Goal: Navigation & Orientation: Find specific page/section

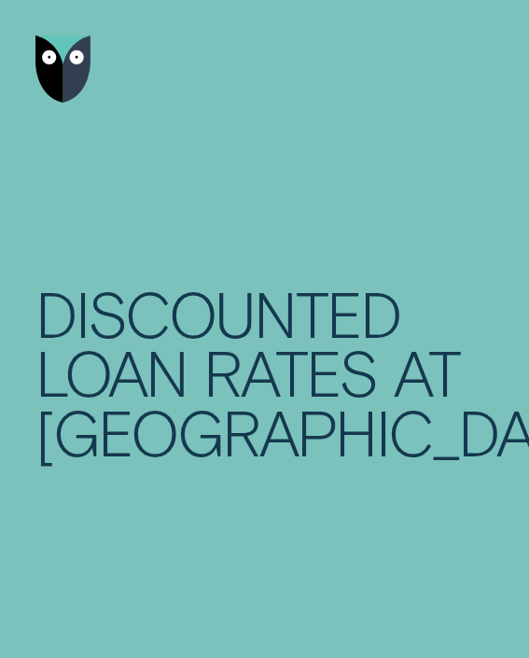
click at [226, 197] on div at bounding box center [264, 429] width 529 height 859
click at [305, 383] on div "Discounted loan rates at [GEOGRAPHIC_DATA]" at bounding box center [257, 373] width 444 height 178
click at [218, 294] on h1 "LIMITED TIME OFFER" at bounding box center [264, 307] width 458 height 68
click at [262, 225] on div "LIMITED TIME OFFER Discounted loan rates at Wisr Wisr is offering a 0.5% rate d…" at bounding box center [264, 498] width 458 height 565
click at [191, 265] on div "LIMITED TIME OFFER Discounted loan rates at Wisr Wisr is offering a 0.5% rate d…" at bounding box center [264, 498] width 458 height 565
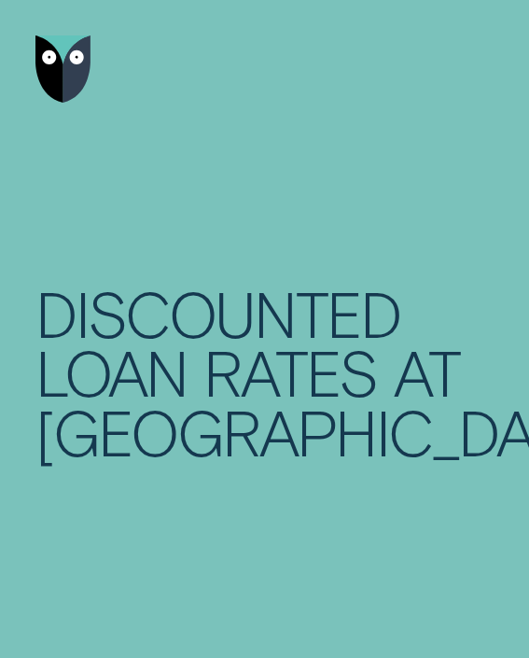
click at [300, 366] on div "Discounted loan rates at [GEOGRAPHIC_DATA]" at bounding box center [257, 373] width 444 height 178
click at [295, 308] on h1 "LIMITED TIME OFFER" at bounding box center [264, 307] width 458 height 68
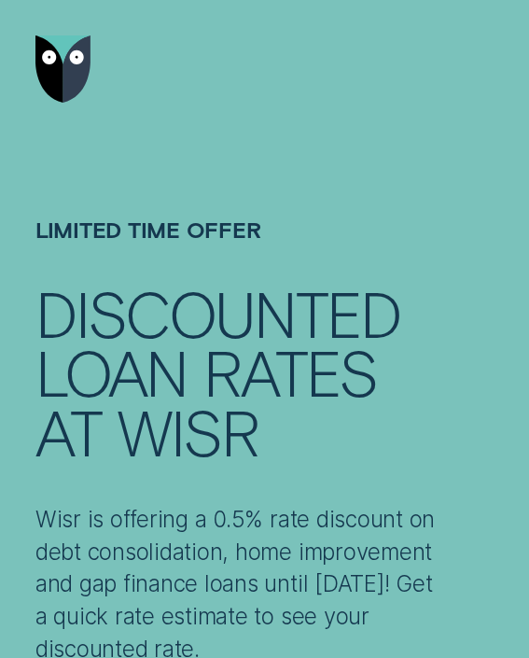
click at [305, 225] on div "LIMITED TIME OFFER Discounted loan rates at Wisr Wisr is offering a 0.5% rate d…" at bounding box center [264, 429] width 529 height 859
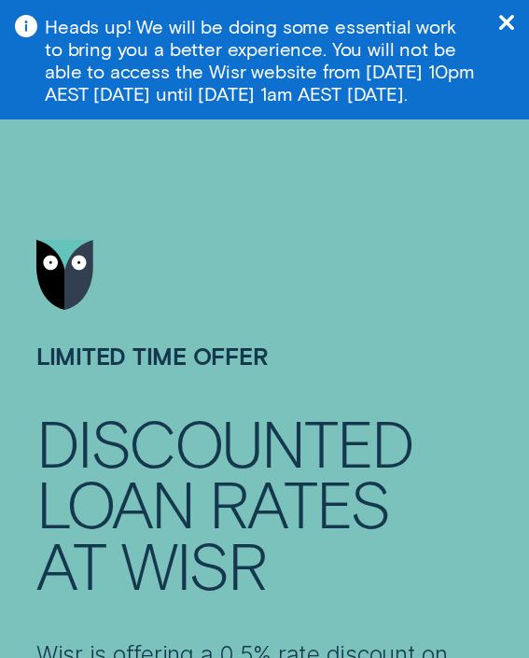
click at [267, 368] on h1 "LIMITED TIME OFFER" at bounding box center [264, 377] width 457 height 70
click at [350, 288] on div at bounding box center [264, 275] width 457 height 143
click at [347, 303] on div at bounding box center [264, 275] width 457 height 143
click at [260, 278] on div at bounding box center [264, 275] width 457 height 143
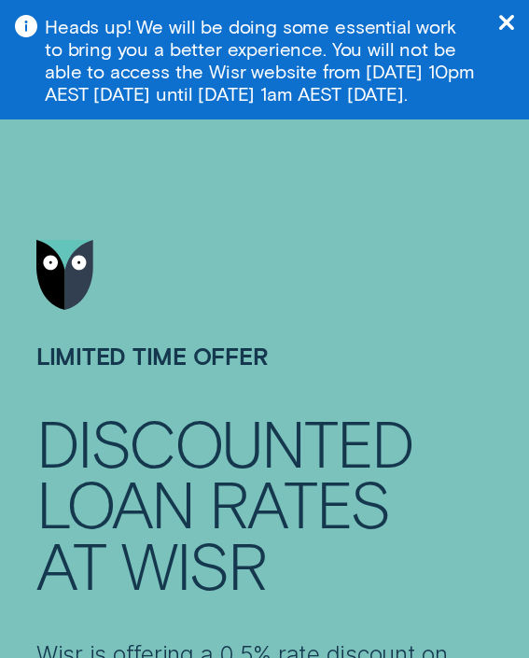
click at [345, 262] on div at bounding box center [264, 275] width 457 height 143
click at [217, 120] on aside "Heads up! We will be doing some essential work to bring you a better experience…" at bounding box center [264, 60] width 529 height 120
click at [289, 198] on header at bounding box center [264, 173] width 529 height 346
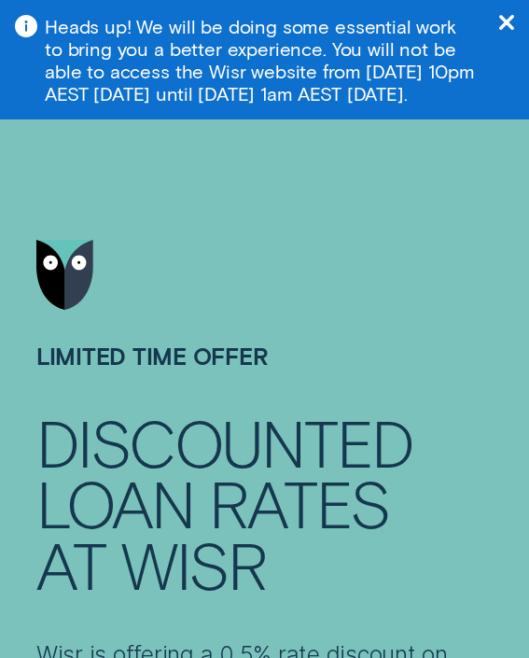
click at [233, 120] on aside "Heads up! We will be doing some essential work to bring you a better experience…" at bounding box center [264, 60] width 529 height 120
click at [229, 164] on header at bounding box center [264, 173] width 529 height 346
click at [288, 345] on div at bounding box center [264, 275] width 457 height 143
click at [215, 302] on div at bounding box center [264, 275] width 457 height 143
click at [227, 227] on div at bounding box center [264, 275] width 457 height 143
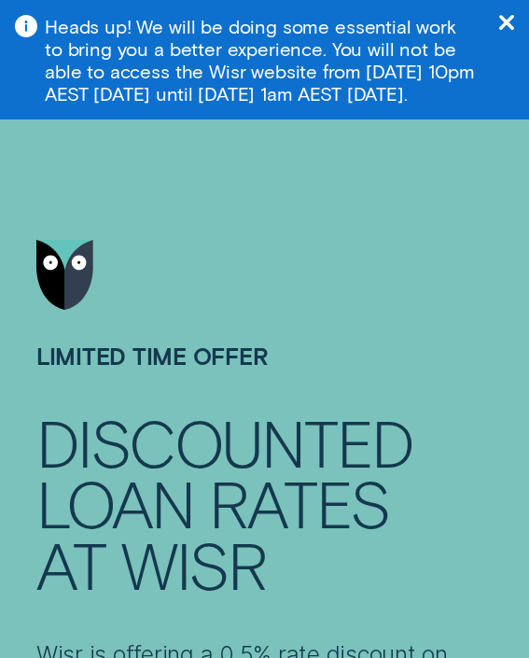
click at [230, 143] on header at bounding box center [264, 173] width 529 height 346
click at [228, 255] on div at bounding box center [264, 275] width 457 height 143
click at [295, 340] on div at bounding box center [264, 275] width 457 height 143
click at [218, 120] on aside "Heads up! We will be doing some essential work to bring you a better experience…" at bounding box center [264, 60] width 529 height 120
click at [306, 257] on div at bounding box center [264, 275] width 457 height 143
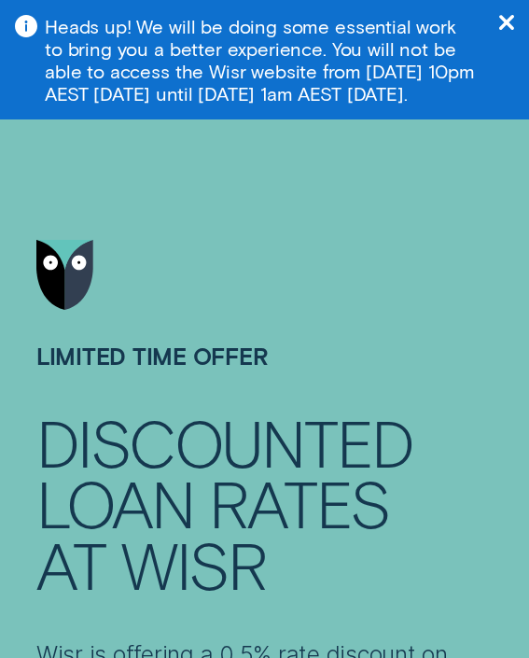
click at [347, 298] on div at bounding box center [264, 275] width 457 height 143
click at [345, 304] on div at bounding box center [264, 275] width 457 height 143
click at [339, 196] on header at bounding box center [264, 173] width 529 height 346
click at [283, 303] on div at bounding box center [264, 275] width 457 height 143
click at [312, 327] on div at bounding box center [264, 275] width 457 height 143
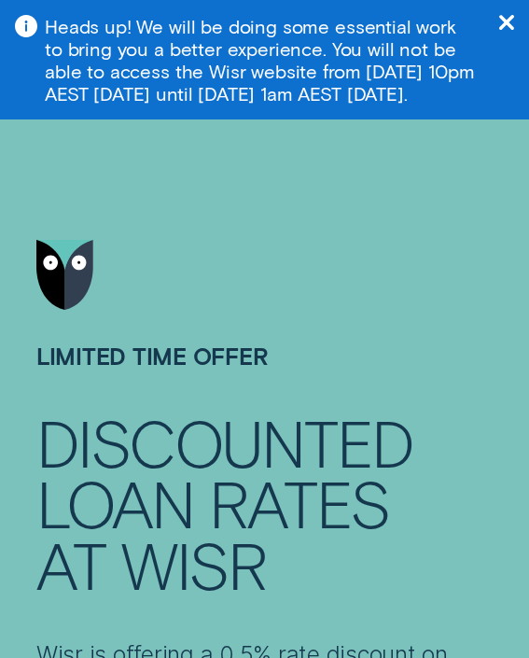
click at [241, 269] on div at bounding box center [264, 275] width 457 height 143
click at [235, 109] on aside "Heads up! We will be doing some essential work to bring you a better experience…" at bounding box center [264, 60] width 529 height 120
click at [240, 196] on header at bounding box center [264, 173] width 529 height 346
click at [349, 231] on div at bounding box center [264, 275] width 457 height 143
click at [265, 305] on header at bounding box center [264, 173] width 529 height 346
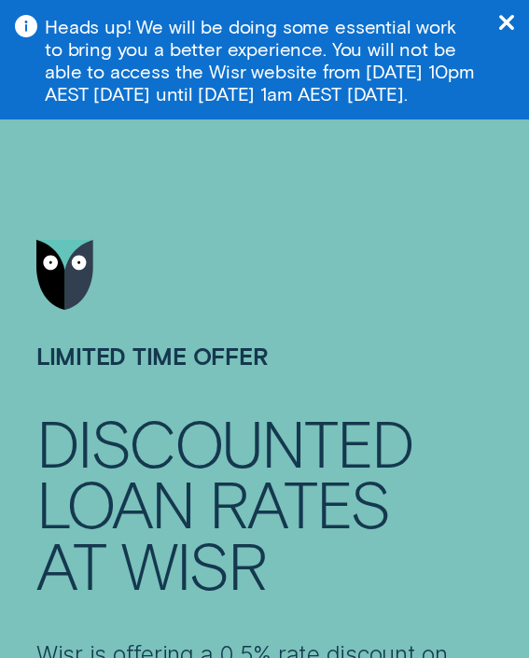
click at [305, 230] on div at bounding box center [264, 275] width 457 height 143
click at [265, 236] on div at bounding box center [264, 275] width 457 height 143
click at [283, 105] on aside "Heads up! We will be doing some essential work to bring you a better experience…" at bounding box center [264, 60] width 529 height 120
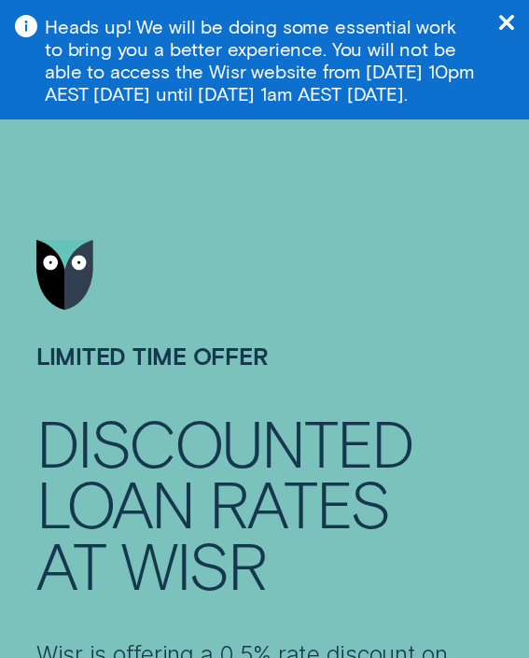
click at [321, 334] on div at bounding box center [264, 275] width 457 height 143
click at [213, 324] on div at bounding box center [264, 275] width 457 height 143
click at [350, 361] on div at bounding box center [264, 562] width 529 height 884
click at [337, 279] on div at bounding box center [264, 275] width 457 height 143
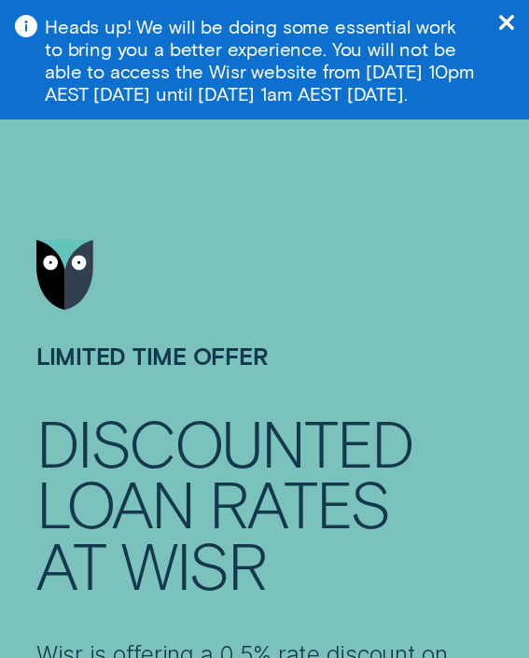
click at [345, 341] on div at bounding box center [264, 275] width 457 height 143
click at [267, 236] on div at bounding box center [264, 275] width 457 height 143
click at [320, 308] on div at bounding box center [264, 275] width 457 height 143
click at [297, 353] on div at bounding box center [264, 562] width 529 height 884
click at [235, 269] on div at bounding box center [264, 275] width 457 height 143
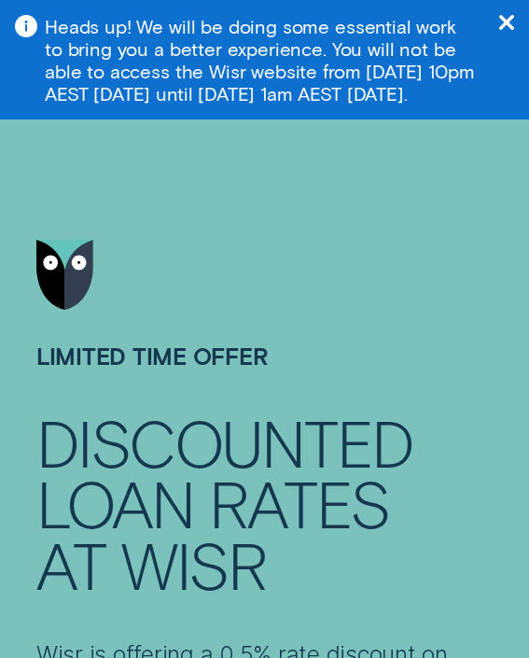
click at [199, 180] on header at bounding box center [264, 173] width 529 height 346
click at [235, 368] on h1 "LIMITED TIME OFFER" at bounding box center [264, 377] width 457 height 70
click at [312, 168] on header at bounding box center [264, 173] width 529 height 346
click at [321, 378] on h1 "LIMITED TIME OFFER" at bounding box center [264, 377] width 457 height 70
click at [249, 177] on header at bounding box center [264, 173] width 529 height 346
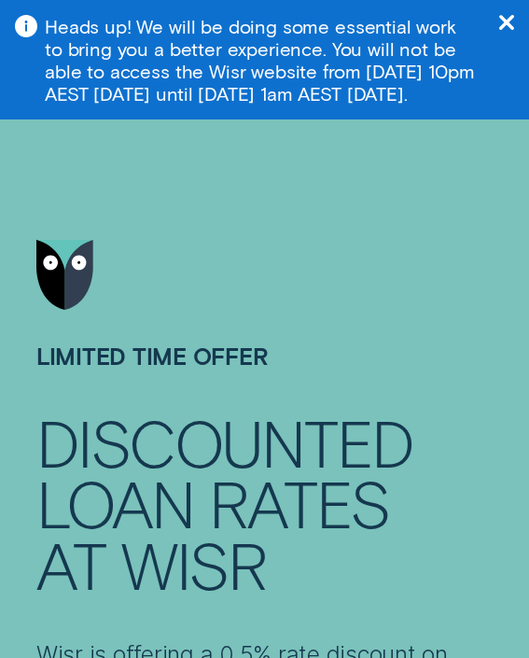
click at [331, 261] on div at bounding box center [264, 275] width 457 height 143
click at [312, 284] on div at bounding box center [264, 275] width 457 height 143
click at [276, 218] on div at bounding box center [264, 275] width 457 height 143
click at [280, 155] on header at bounding box center [264, 173] width 529 height 346
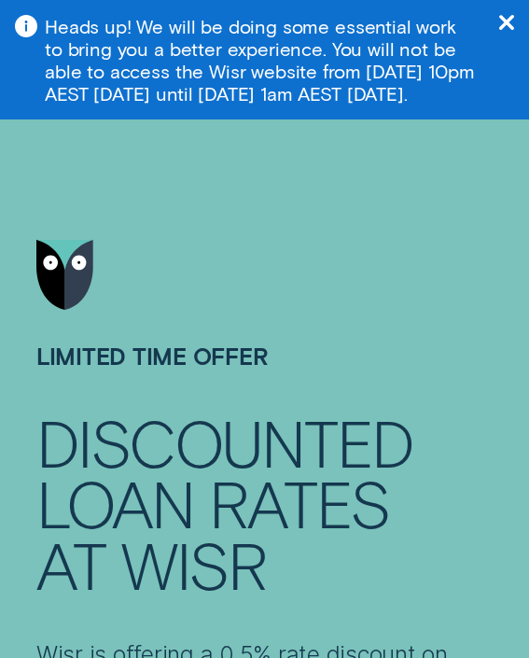
click at [324, 197] on header at bounding box center [264, 173] width 529 height 346
click at [194, 183] on header at bounding box center [264, 173] width 529 height 346
click at [336, 373] on h1 "LIMITED TIME OFFER" at bounding box center [264, 377] width 457 height 70
click at [350, 277] on div at bounding box center [264, 275] width 457 height 143
click at [342, 185] on header at bounding box center [264, 173] width 529 height 346
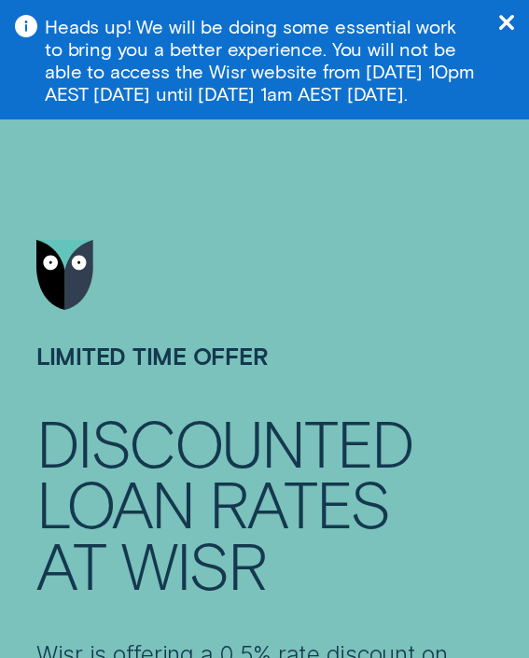
click at [327, 169] on header at bounding box center [264, 173] width 529 height 346
click at [200, 326] on div at bounding box center [264, 275] width 457 height 143
click at [344, 385] on h1 "LIMITED TIME OFFER" at bounding box center [264, 377] width 457 height 70
click at [331, 296] on div at bounding box center [264, 275] width 457 height 143
click at [336, 220] on div at bounding box center [264, 275] width 457 height 143
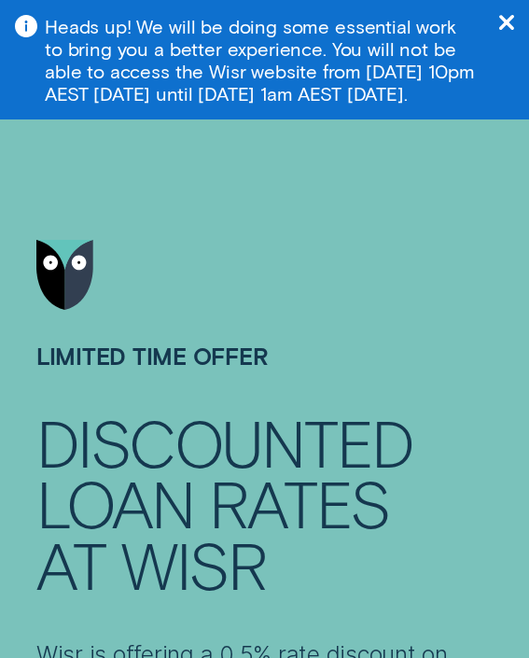
click at [325, 156] on header at bounding box center [264, 173] width 529 height 346
click at [317, 286] on div at bounding box center [264, 275] width 457 height 143
click at [200, 106] on aside "Heads up! We will be doing some essential work to bring you a better experience…" at bounding box center [264, 60] width 529 height 120
click at [307, 240] on div at bounding box center [264, 275] width 457 height 143
click at [223, 374] on h1 "LIMITED TIME OFFER" at bounding box center [264, 377] width 457 height 70
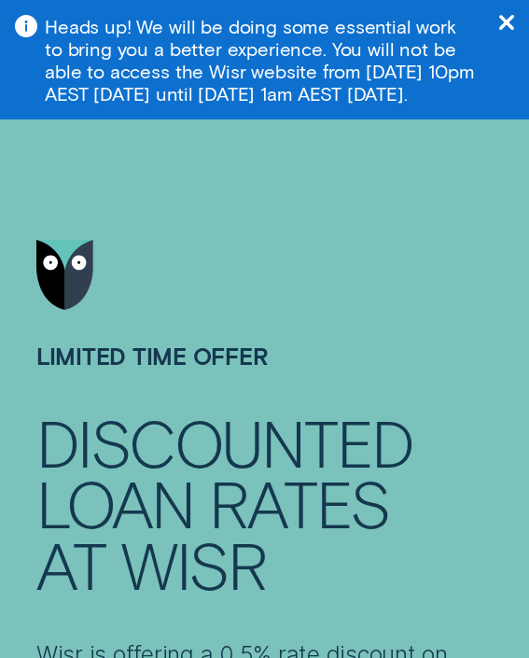
click at [265, 182] on header at bounding box center [264, 173] width 529 height 346
click at [268, 274] on div at bounding box center [264, 275] width 457 height 143
click at [283, 237] on div at bounding box center [264, 275] width 457 height 143
click at [238, 120] on aside "Heads up! We will be doing some essential work to bring you a better experience…" at bounding box center [264, 60] width 529 height 120
click at [327, 120] on aside "Heads up! We will be doing some essential work to bring you a better experience…" at bounding box center [264, 60] width 529 height 120
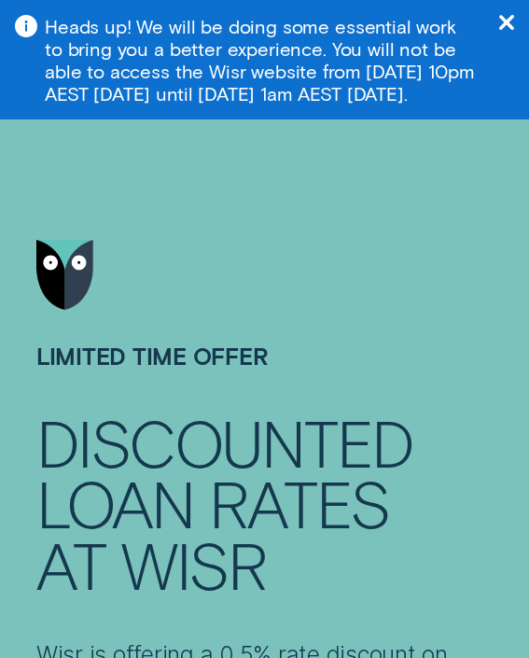
click at [315, 253] on div at bounding box center [264, 275] width 457 height 143
click at [255, 181] on header at bounding box center [264, 173] width 529 height 346
click at [330, 120] on aside "Heads up! We will be doing some essential work to bring you a better experience…" at bounding box center [264, 60] width 529 height 120
click at [328, 227] on div at bounding box center [264, 275] width 457 height 143
click at [270, 280] on div at bounding box center [264, 275] width 457 height 143
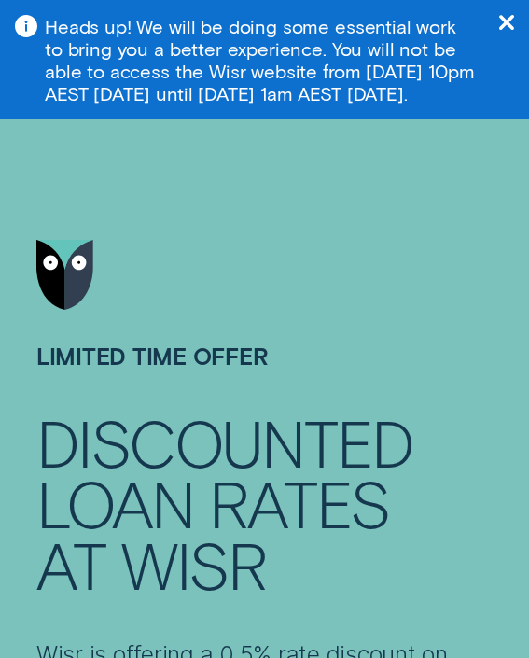
click at [275, 155] on header at bounding box center [264, 173] width 529 height 346
click at [328, 142] on header at bounding box center [264, 173] width 529 height 346
click at [223, 112] on aside "Heads up! We will be doing some essential work to bring you a better experience…" at bounding box center [264, 60] width 529 height 120
